Goal: Obtain resource: Obtain resource

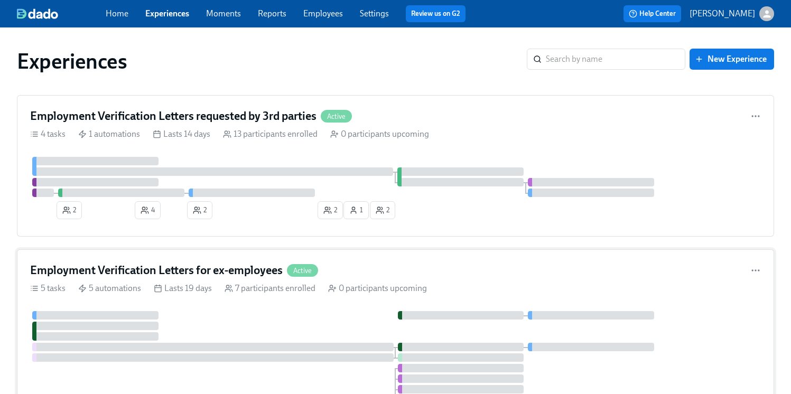
click at [234, 270] on h4 "Employment Verification Letters for ex-employees" at bounding box center [156, 271] width 253 height 16
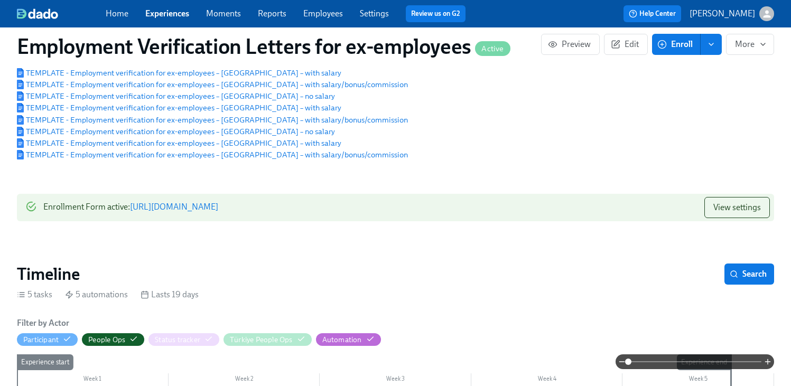
scroll to position [164, 0]
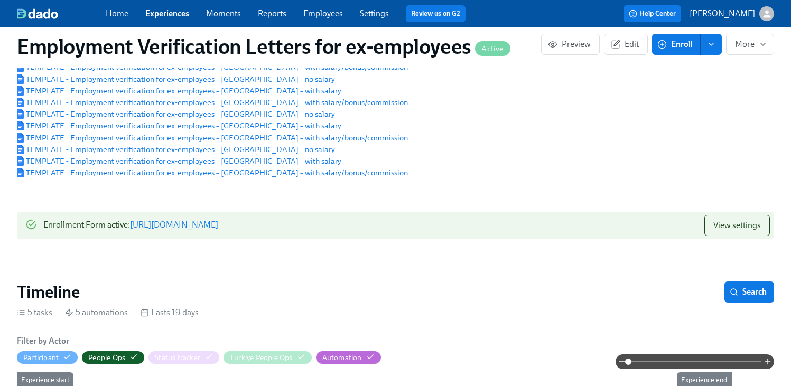
click at [218, 230] on link "https://my.dadohr.com/enrollmentForms/L47ZinWFmVWCCsIo2lVaiFZJdZ7Na4Rod" at bounding box center [174, 225] width 88 height 10
